Goal: Information Seeking & Learning: Learn about a topic

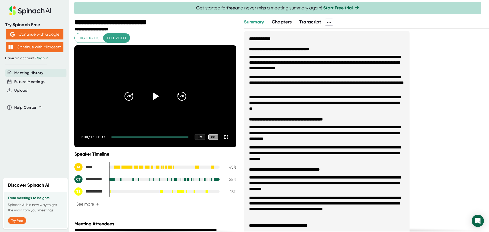
click at [156, 97] on icon at bounding box center [155, 96] width 13 height 13
click at [152, 96] on icon at bounding box center [155, 95] width 6 height 7
click at [151, 96] on icon at bounding box center [155, 96] width 13 height 13
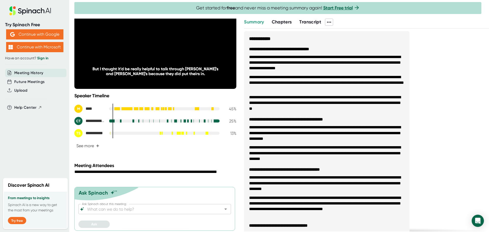
scroll to position [60, 0]
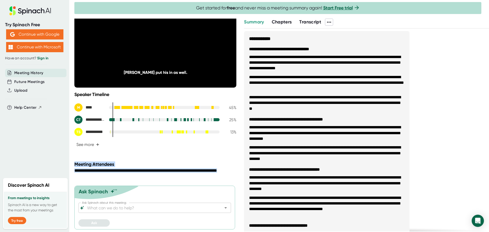
drag, startPoint x: 73, startPoint y: 165, endPoint x: 117, endPoint y: 176, distance: 44.7
click at [117, 176] on div "**********" at bounding box center [244, 116] width 489 height 232
copy div "**********"
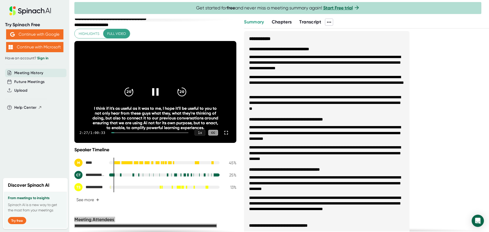
scroll to position [0, 0]
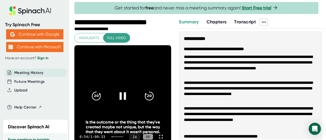
click at [122, 96] on icon at bounding box center [122, 95] width 6 height 7
click at [121, 97] on icon at bounding box center [124, 95] width 6 height 7
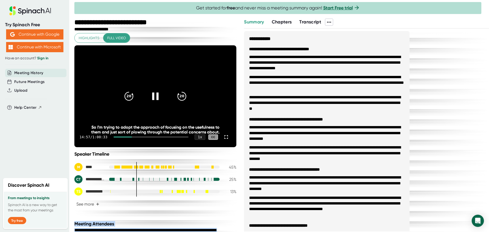
click at [163, 96] on div at bounding box center [155, 95] width 21 height 21
click at [149, 94] on icon at bounding box center [155, 96] width 13 height 13
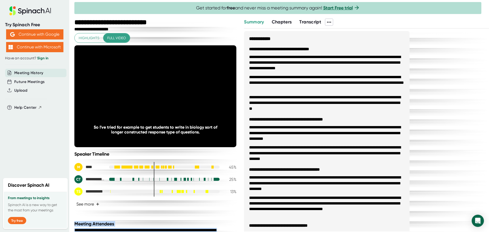
click at [91, 203] on button "See more +" at bounding box center [87, 203] width 27 height 9
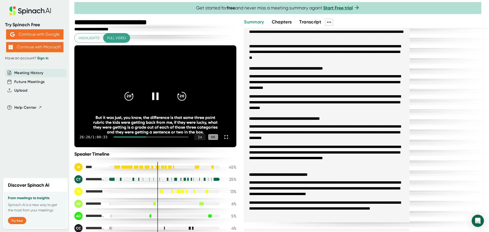
click at [147, 96] on div at bounding box center [155, 95] width 21 height 21
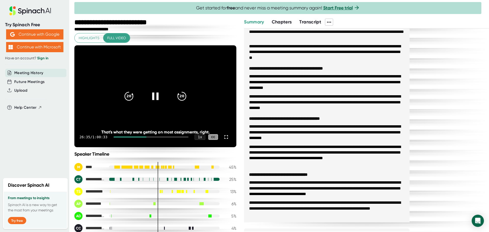
click at [150, 94] on icon at bounding box center [155, 96] width 13 height 13
click at [155, 95] on icon at bounding box center [155, 96] width 13 height 13
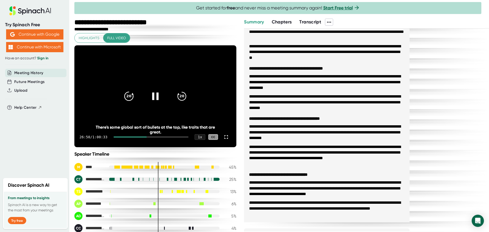
click at [127, 94] on icon "20" at bounding box center [128, 96] width 13 height 13
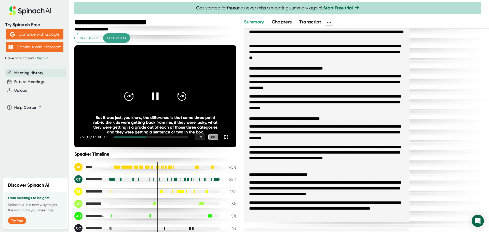
click at [127, 94] on icon "20" at bounding box center [128, 96] width 13 height 13
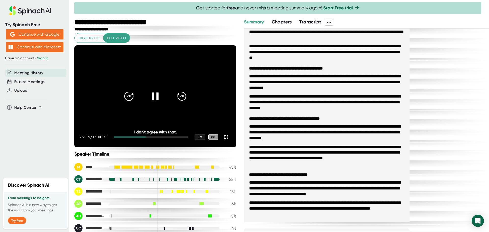
click at [128, 94] on icon "20" at bounding box center [128, 96] width 13 height 13
click at [128, 96] on icon "20" at bounding box center [128, 96] width 13 height 13
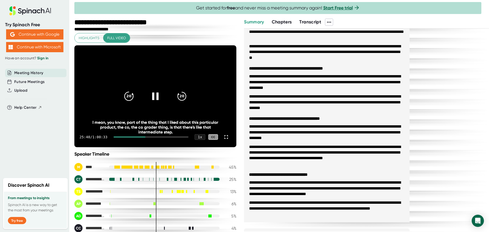
click at [128, 96] on icon "20" at bounding box center [128, 96] width 13 height 13
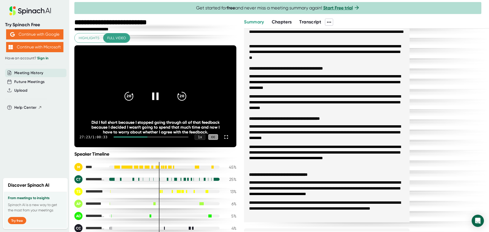
click at [149, 96] on icon at bounding box center [155, 96] width 13 height 13
click at [153, 97] on icon at bounding box center [156, 95] width 6 height 7
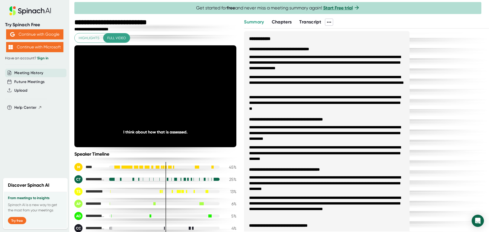
scroll to position [51, 0]
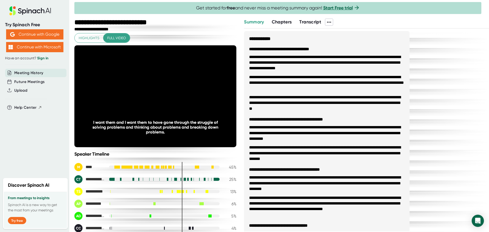
scroll to position [51, 0]
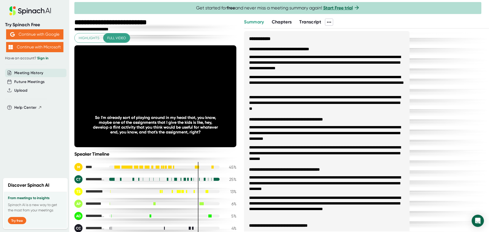
scroll to position [51, 0]
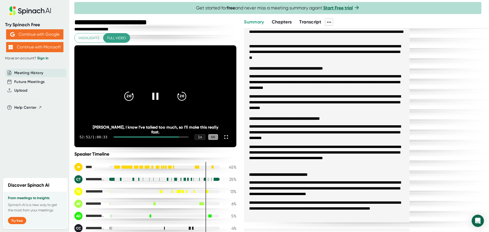
click at [130, 92] on icon "20" at bounding box center [128, 96] width 13 height 13
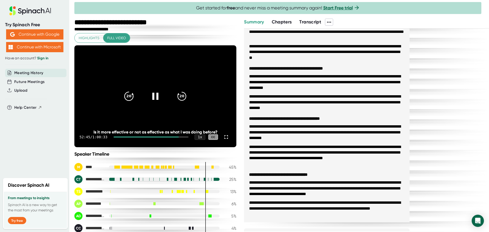
click at [126, 94] on icon "20" at bounding box center [128, 96] width 13 height 13
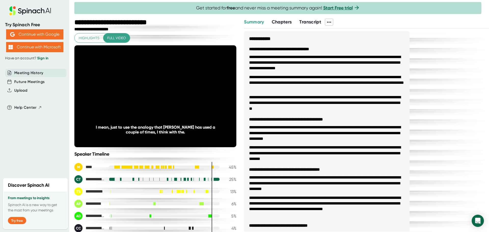
scroll to position [51, 0]
